Goal: Task Accomplishment & Management: Manage account settings

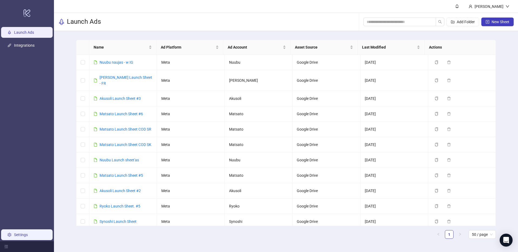
click at [27, 234] on link "Settings" at bounding box center [21, 235] width 14 height 4
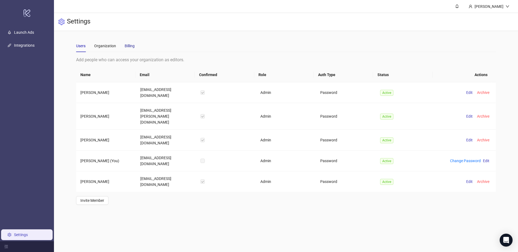
click at [134, 47] on div "Billing" at bounding box center [130, 46] width 10 height 6
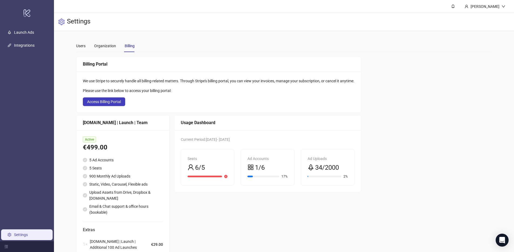
click at [406, 139] on div "Billing Portal We use Stripe to securely handle all billing-related matters. Th…" at bounding box center [284, 169] width 416 height 226
click at [261, 167] on span "1/6" at bounding box center [260, 168] width 10 height 10
click at [32, 31] on link "Launch Ads" at bounding box center [24, 32] width 20 height 4
